Goal: Navigation & Orientation: Find specific page/section

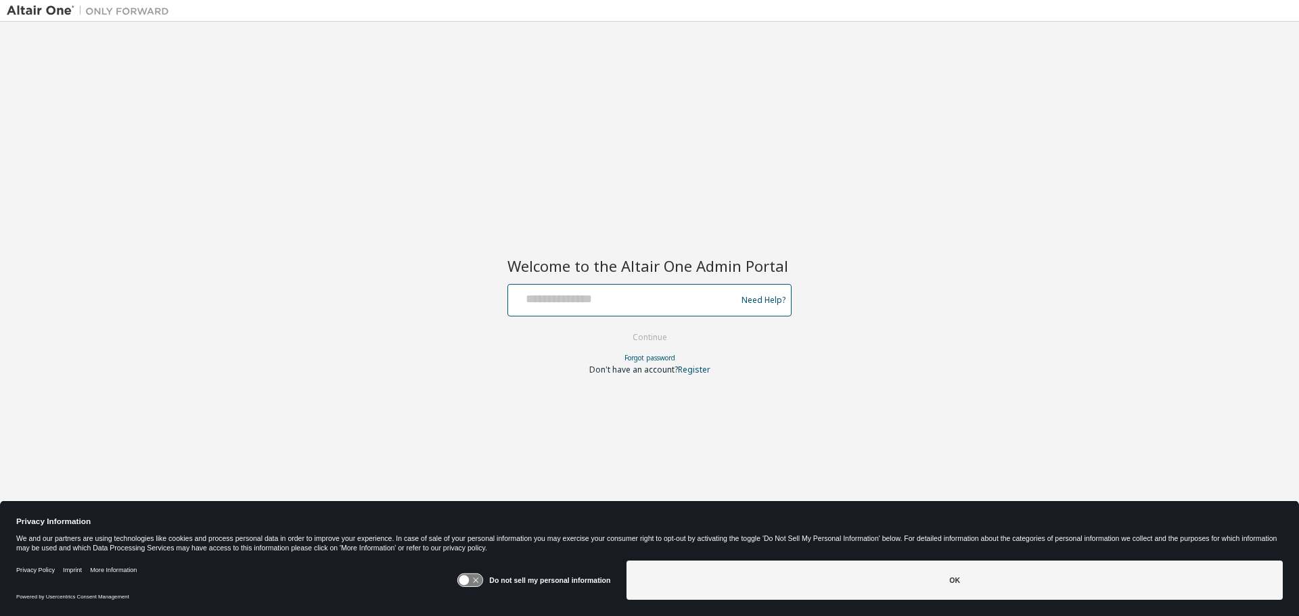
click at [717, 296] on keeper-lock "Open Keeper Popup" at bounding box center [715, 297] width 16 height 16
type input "**********"
click at [650, 335] on button "Continue" at bounding box center [649, 338] width 63 height 20
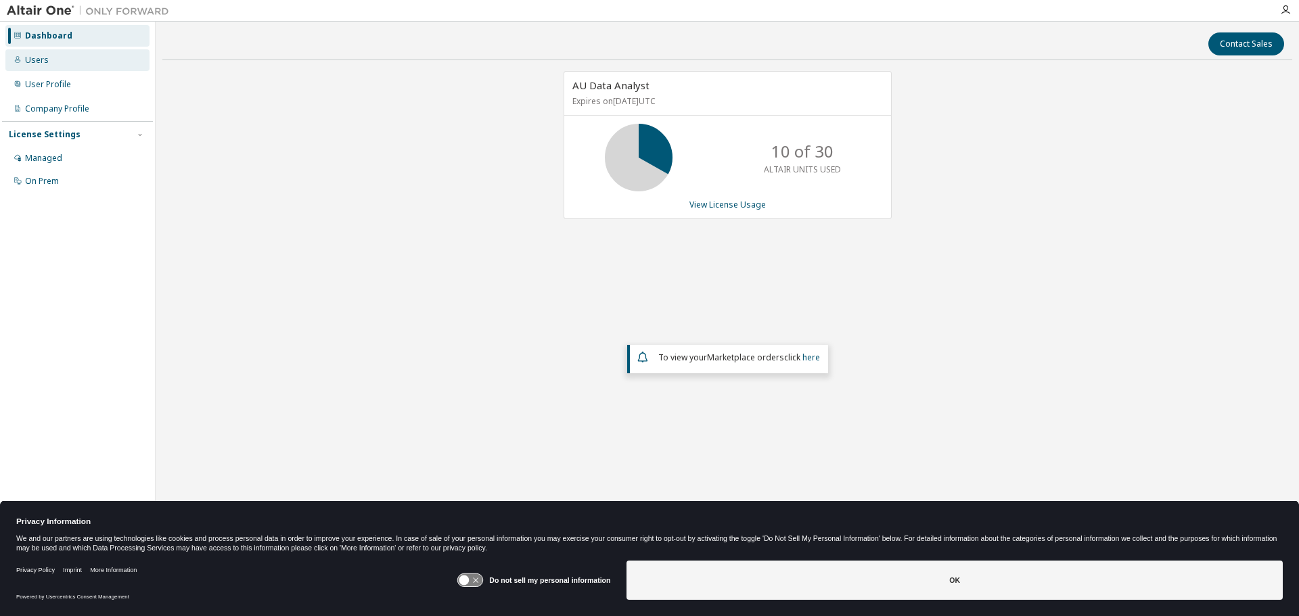
click at [54, 63] on div "Users" at bounding box center [77, 60] width 144 height 22
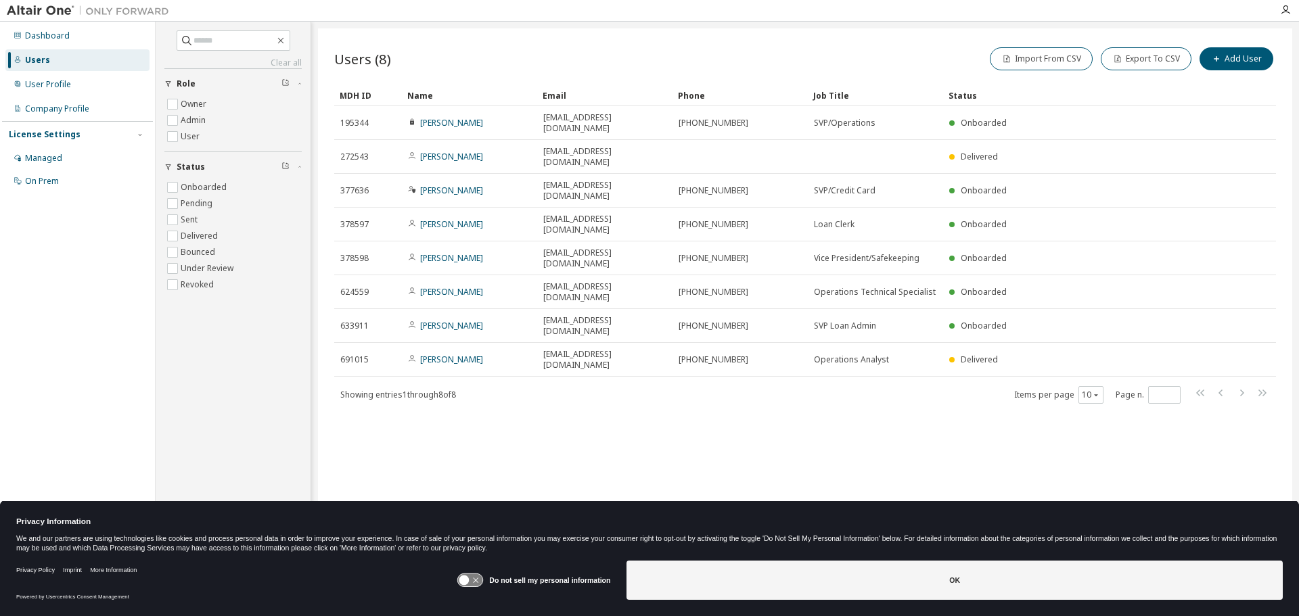
click at [731, 321] on div "Users (8) Import From CSV Export To CSV Add User Clear Load Save Save As Field …" at bounding box center [805, 299] width 974 height 542
click at [1286, 12] on icon "button" at bounding box center [1285, 10] width 11 height 11
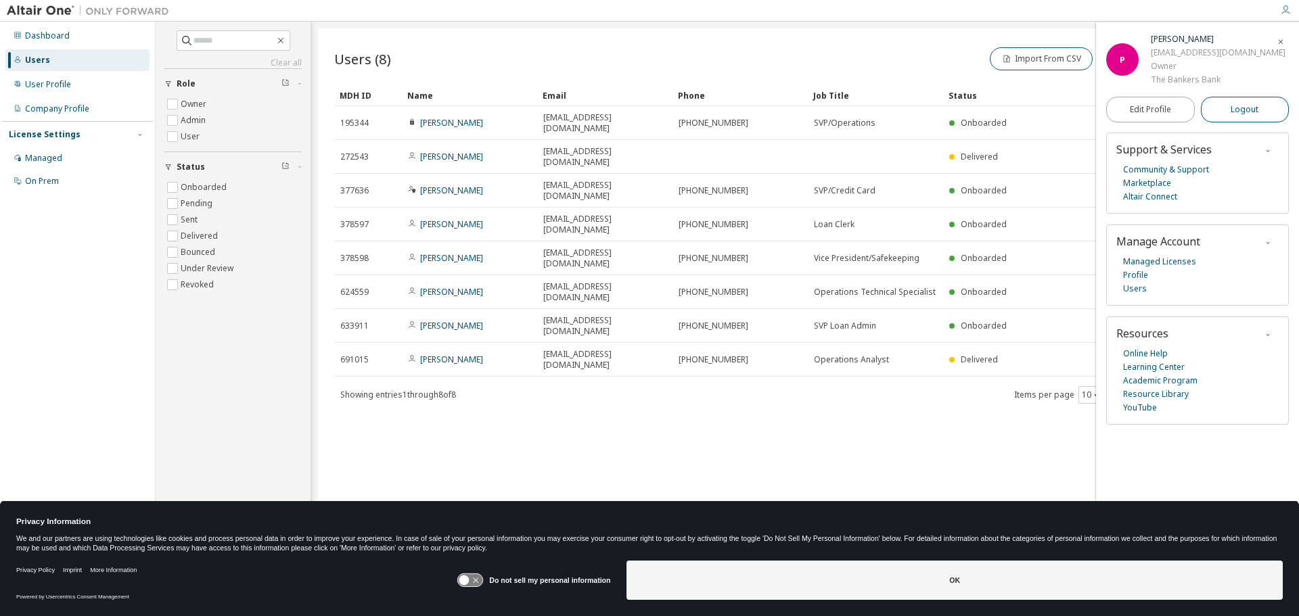
click at [1237, 112] on span "Logout" at bounding box center [1245, 110] width 28 height 14
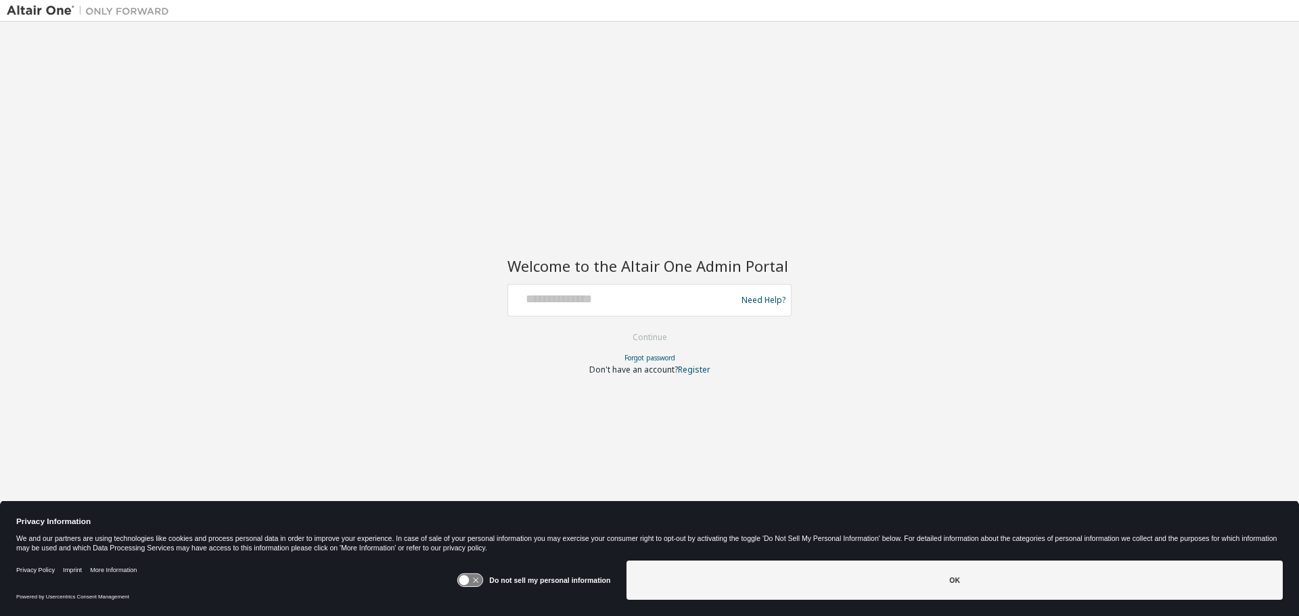
click at [1139, 237] on div "Welcome to the Altair One Admin Portal Need Help? Please make sure that you pro…" at bounding box center [650, 299] width 1286 height 542
click at [413, 264] on div "Welcome to the Altair One Admin Portal Need Help? Please make sure that you pro…" at bounding box center [650, 299] width 1286 height 542
click at [846, 185] on div "Welcome to the Altair One Admin Portal Need Help? Please make sure that you pro…" at bounding box center [650, 299] width 1286 height 542
